Goal: Download file/media

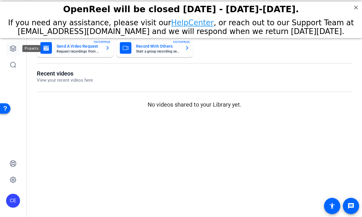
click at [15, 47] on icon at bounding box center [13, 48] width 7 height 7
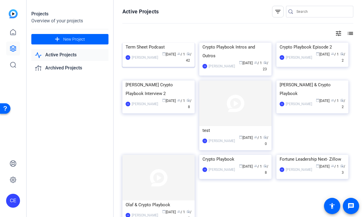
click at [166, 43] on img at bounding box center [158, 43] width 72 height 0
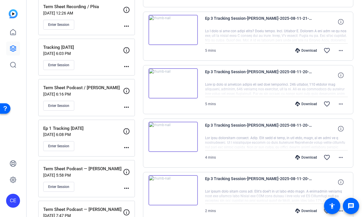
scroll to position [166, 0]
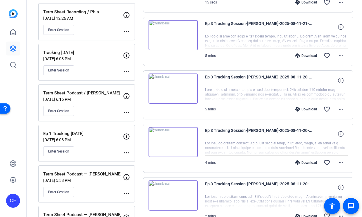
click at [309, 110] on div "Download" at bounding box center [306, 109] width 28 height 5
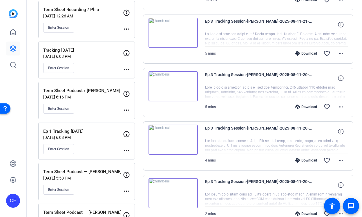
scroll to position [169, 0]
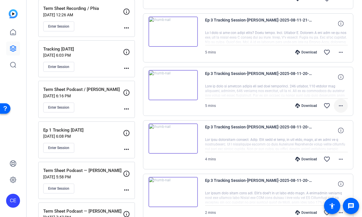
click at [340, 105] on mat-icon "more_horiz" at bounding box center [340, 105] width 7 height 7
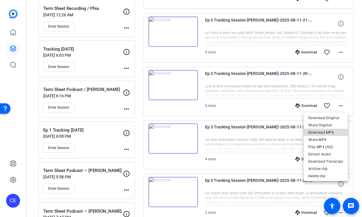
click at [331, 130] on span "Download MP4" at bounding box center [325, 132] width 35 height 7
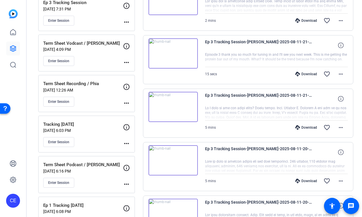
scroll to position [92, 0]
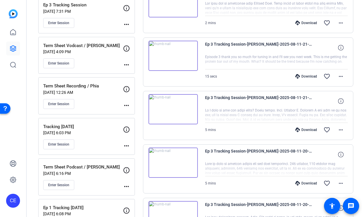
click at [340, 127] on mat-icon "more_horiz" at bounding box center [340, 129] width 7 height 7
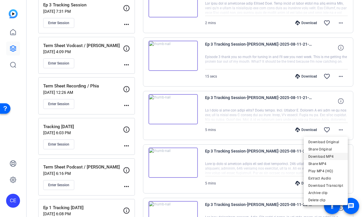
click at [328, 158] on span "Download MP4" at bounding box center [325, 156] width 35 height 7
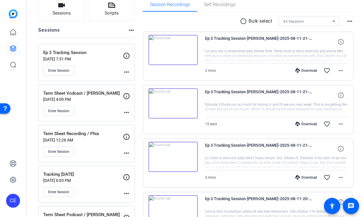
scroll to position [26, 0]
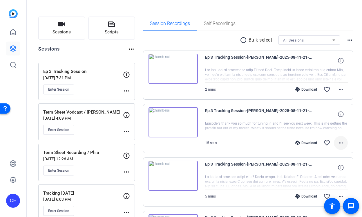
click at [341, 142] on mat-icon "more_horiz" at bounding box center [340, 142] width 7 height 7
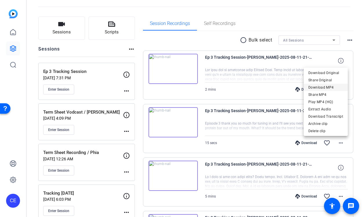
click at [318, 89] on span "Download MP4" at bounding box center [325, 87] width 35 height 7
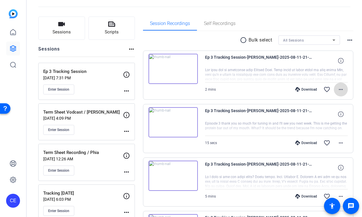
click at [341, 89] on mat-icon "more_horiz" at bounding box center [340, 89] width 7 height 7
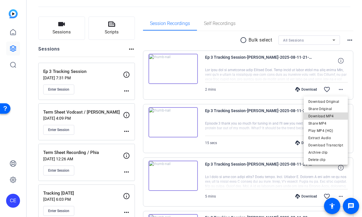
click at [331, 117] on span "Download MP4" at bounding box center [325, 116] width 35 height 7
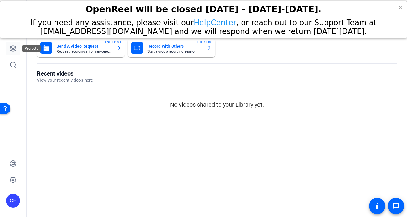
click at [13, 48] on icon at bounding box center [13, 48] width 7 height 7
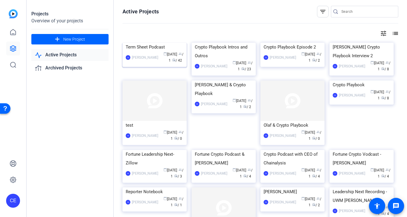
click at [156, 51] on div "Term Sheet Podcast" at bounding box center [155, 47] width 58 height 9
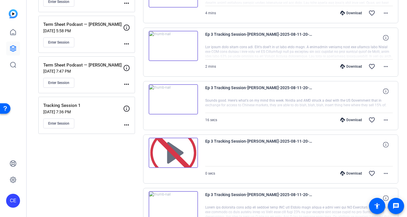
scroll to position [306, 0]
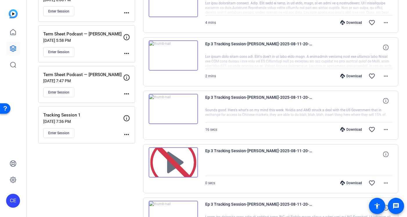
click at [171, 106] on img at bounding box center [172, 109] width 49 height 30
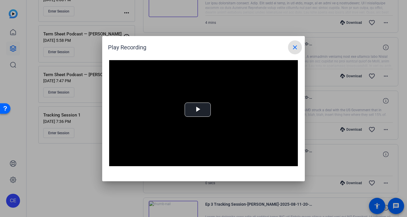
click at [294, 49] on mat-icon "close" at bounding box center [294, 47] width 7 height 7
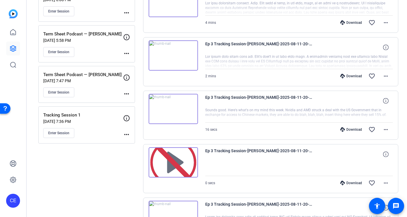
click at [353, 129] on div "Download" at bounding box center [351, 129] width 28 height 5
click at [386, 134] on span at bounding box center [385, 129] width 14 height 14
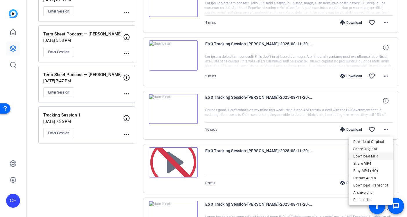
click at [378, 156] on span "Download MP4" at bounding box center [370, 156] width 35 height 7
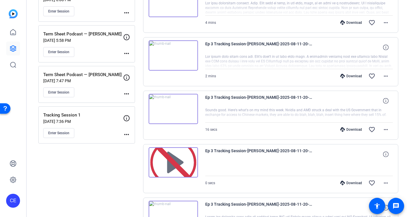
click at [248, 66] on div at bounding box center [299, 61] width 188 height 14
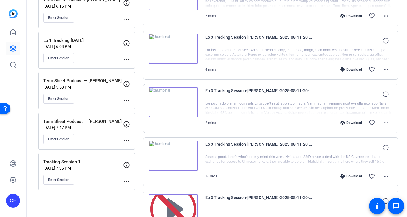
scroll to position [240, 0]
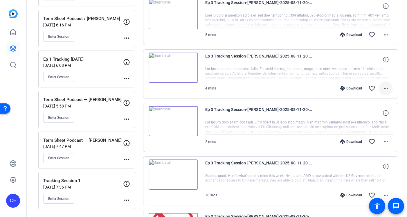
click at [385, 90] on mat-icon "more_horiz" at bounding box center [385, 88] width 7 height 7
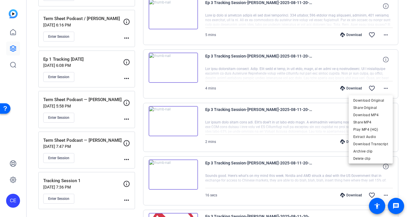
click at [385, 86] on div at bounding box center [203, 108] width 407 height 217
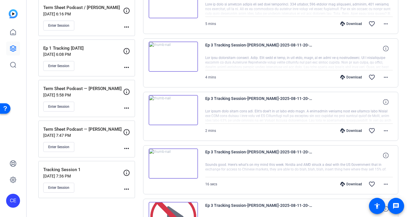
scroll to position [256, 0]
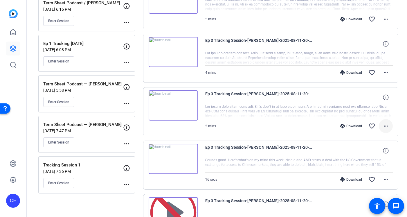
click at [383, 127] on mat-icon "more_horiz" at bounding box center [385, 125] width 7 height 7
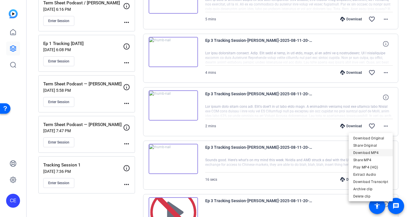
click at [372, 152] on span "Download MP4" at bounding box center [370, 152] width 35 height 7
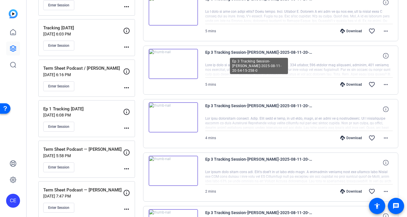
scroll to position [173, 0]
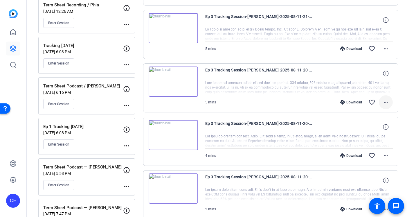
click at [385, 99] on mat-icon "more_horiz" at bounding box center [385, 102] width 7 height 7
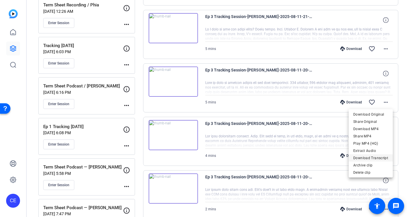
click at [369, 158] on span "Download Transcript" at bounding box center [370, 157] width 35 height 7
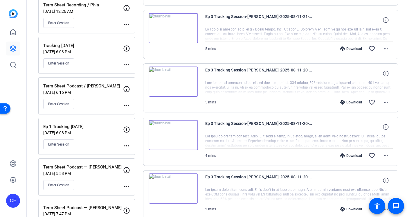
click at [300, 157] on div "Download favorite_border more_horiz" at bounding box center [326, 155] width 131 height 14
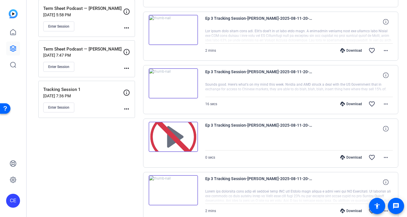
scroll to position [347, 0]
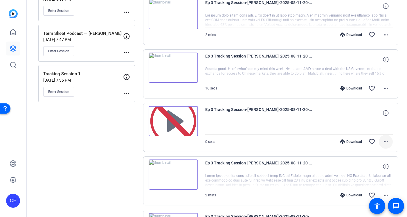
click at [387, 141] on mat-icon "more_horiz" at bounding box center [385, 141] width 7 height 7
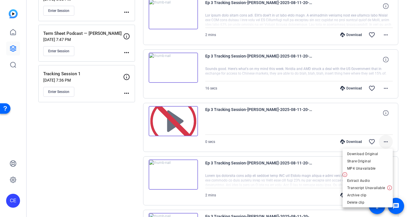
click at [387, 141] on div at bounding box center [203, 108] width 407 height 217
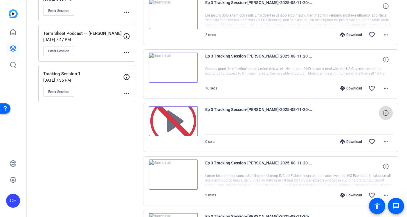
click at [386, 113] on icon at bounding box center [385, 113] width 6 height 6
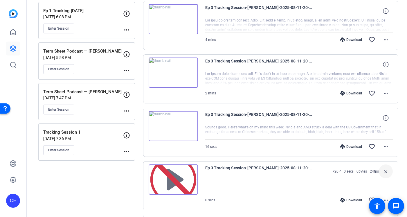
scroll to position [276, 0]
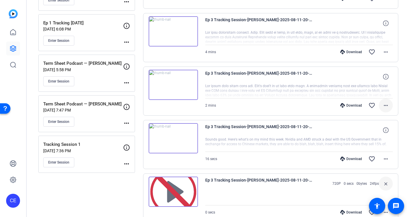
click at [385, 105] on mat-icon "more_horiz" at bounding box center [385, 105] width 7 height 7
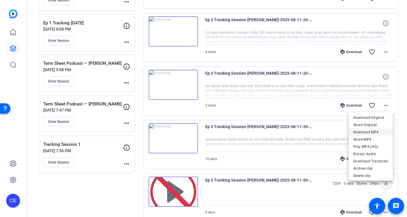
click at [377, 132] on span "Download MP4" at bounding box center [370, 131] width 35 height 7
